Goal: Find specific page/section: Find specific page/section

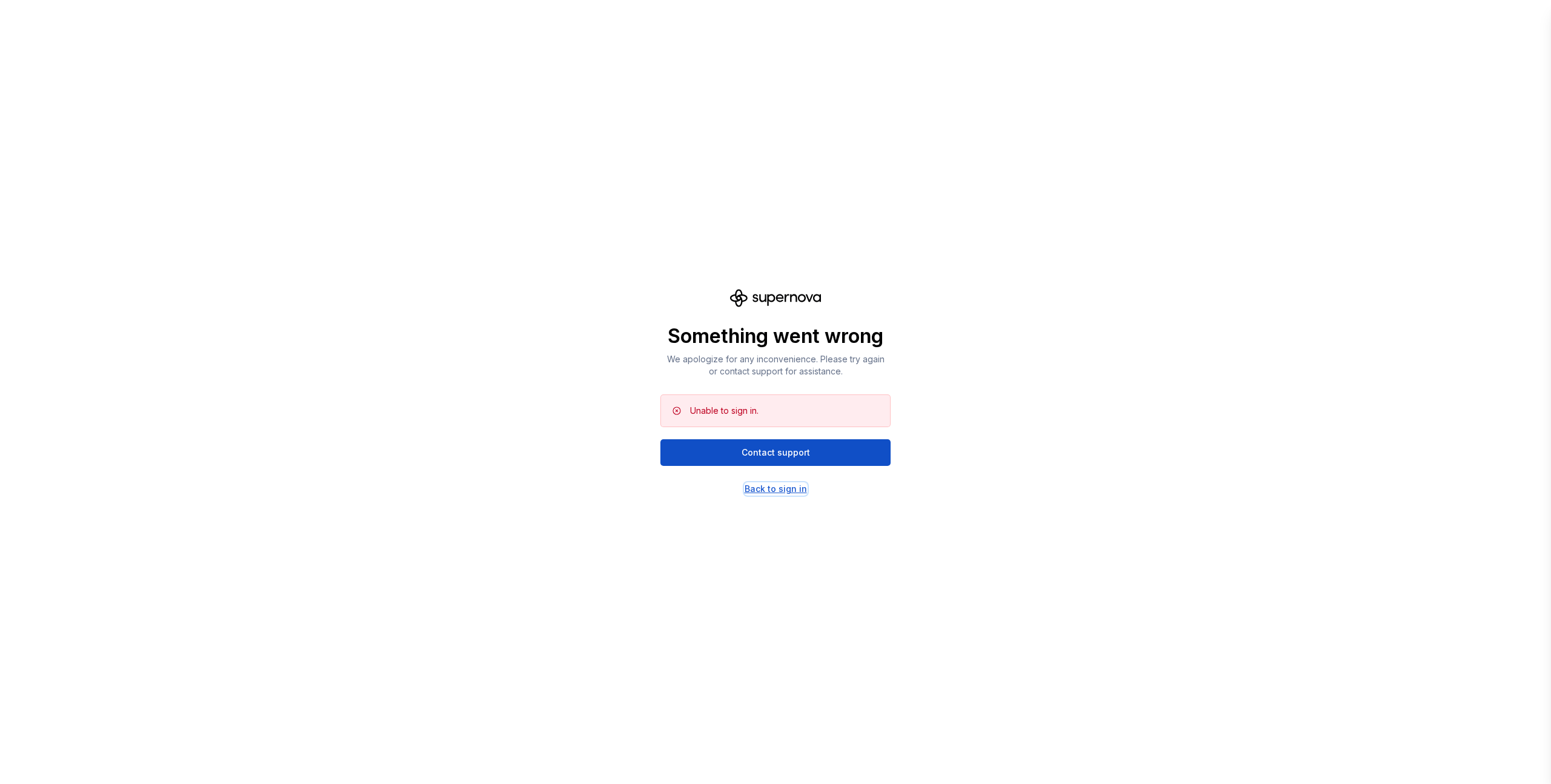
click at [775, 485] on div "Back to sign in" at bounding box center [775, 489] width 62 height 12
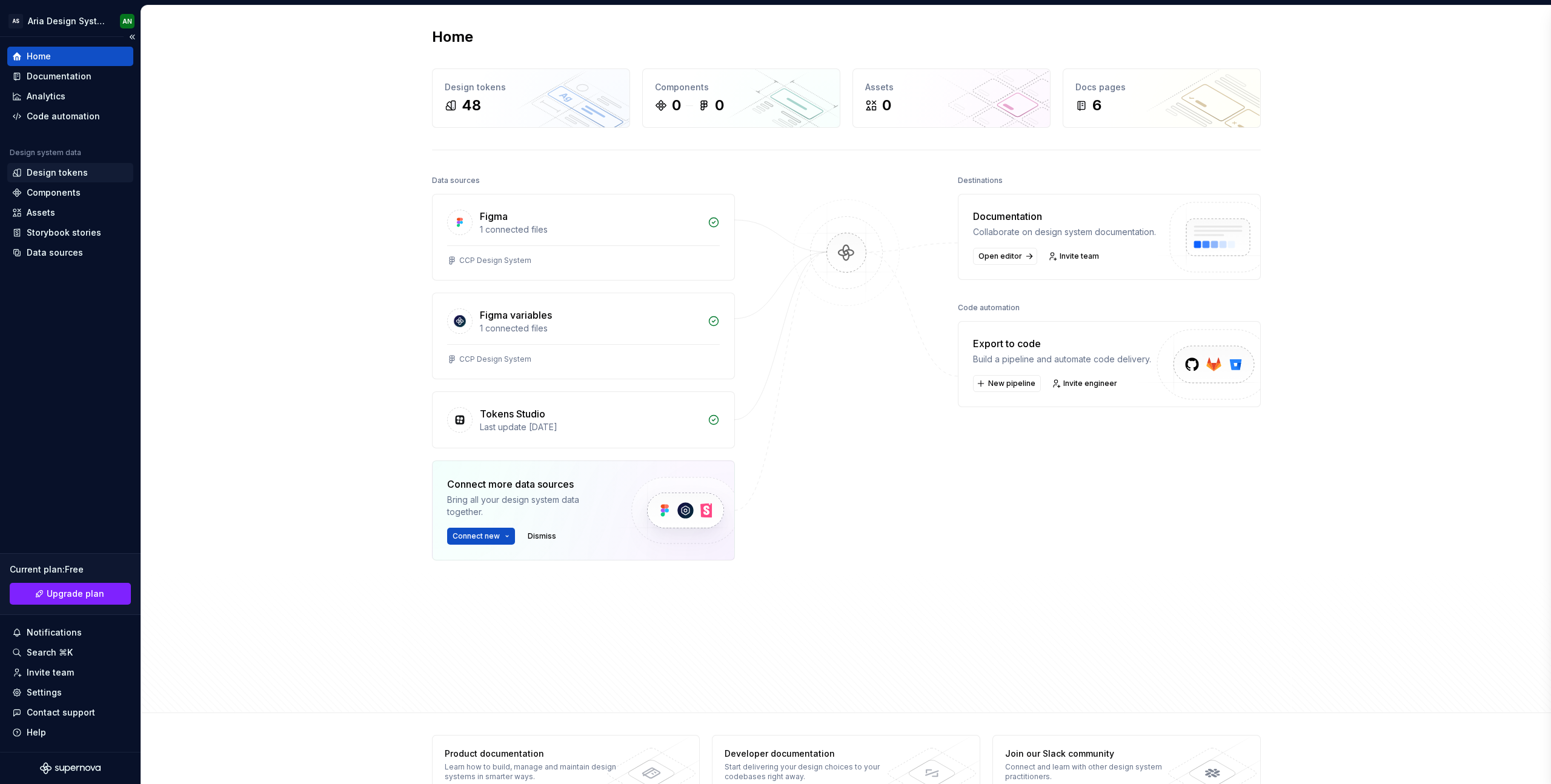
click at [64, 168] on div "Design tokens" at bounding box center [57, 173] width 61 height 12
